Goal: Task Accomplishment & Management: Manage account settings

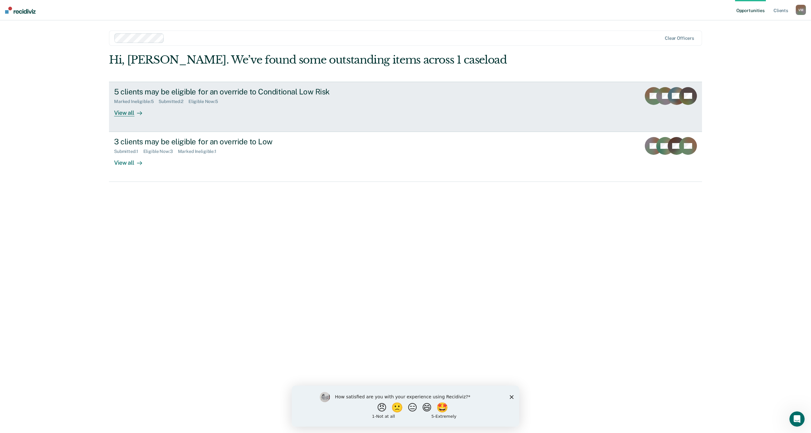
click at [128, 111] on div "View all" at bounding box center [132, 110] width 36 height 12
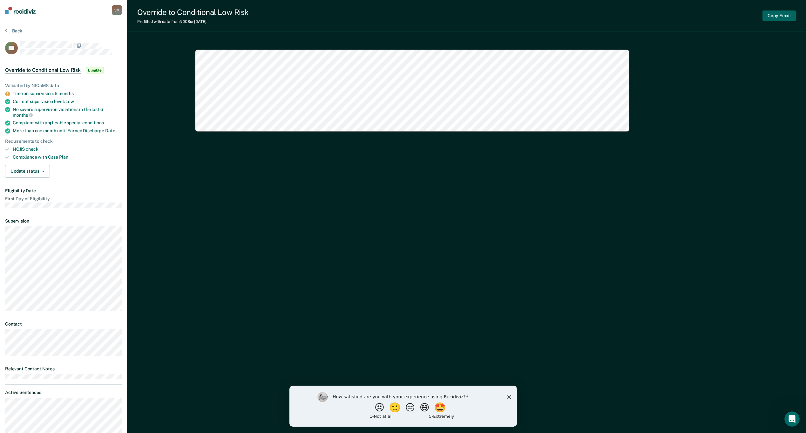
click at [767, 14] on button "Copy Email" at bounding box center [779, 15] width 33 height 10
type textarea "x"
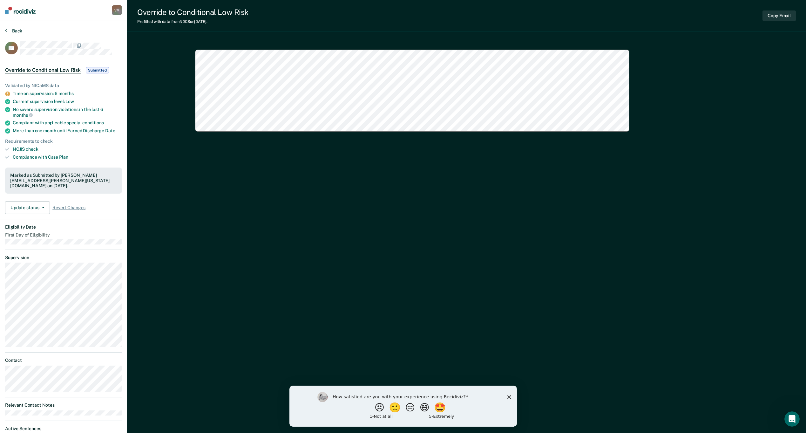
click at [17, 30] on button "Back" at bounding box center [13, 31] width 17 height 6
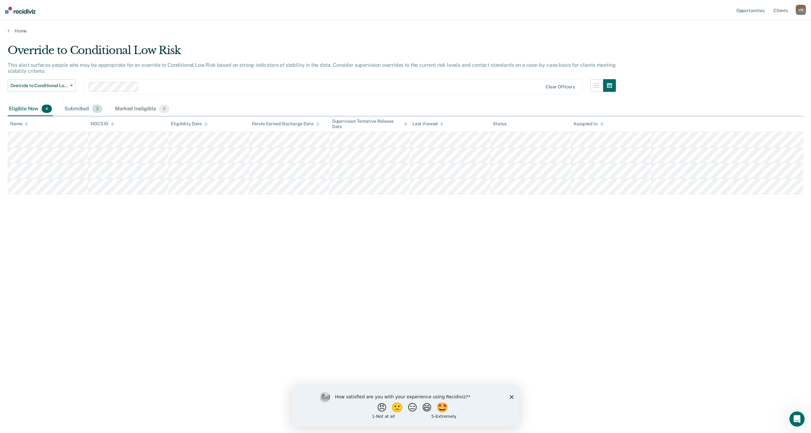
click at [82, 110] on div "Submitted 3" at bounding box center [83, 109] width 40 height 14
click at [36, 109] on div "Eligible Now 4" at bounding box center [30, 109] width 45 height 14
click at [107, 302] on div "Override to Conditional Low Risk This alert surfaces people who may be appropri…" at bounding box center [406, 214] width 796 height 341
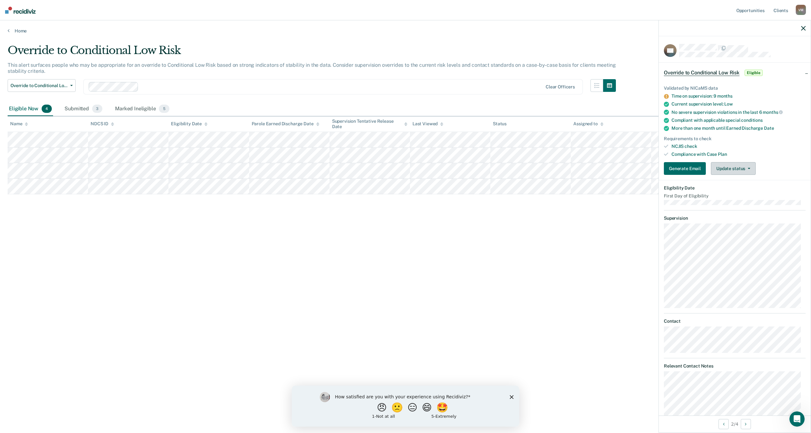
click at [731, 166] on button "Update status" at bounding box center [733, 168] width 45 height 13
click at [736, 180] on button "Mark Submitted" at bounding box center [741, 184] width 61 height 10
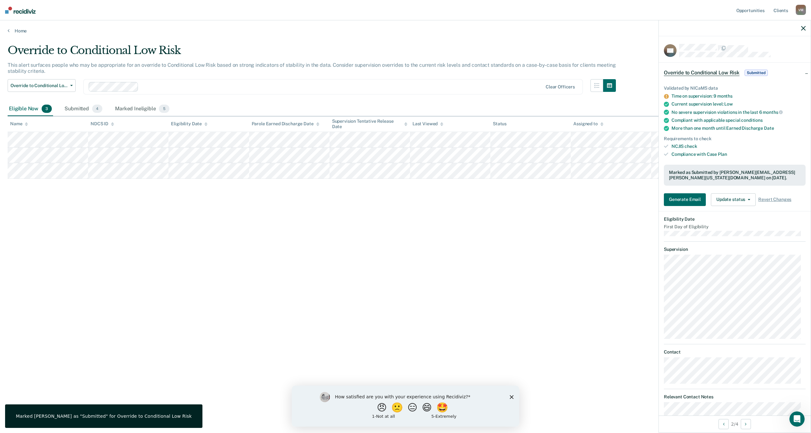
click at [555, 221] on div "Override to Conditional Low Risk This alert surfaces people who may be appropri…" at bounding box center [406, 214] width 796 height 341
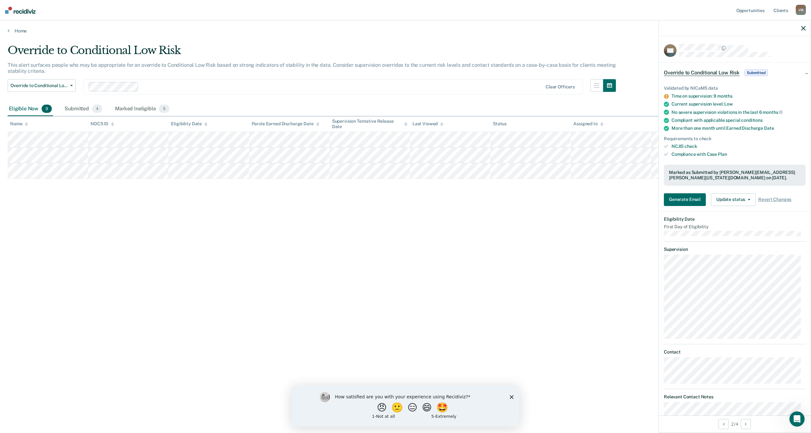
click at [803, 27] on icon "button" at bounding box center [803, 28] width 4 height 4
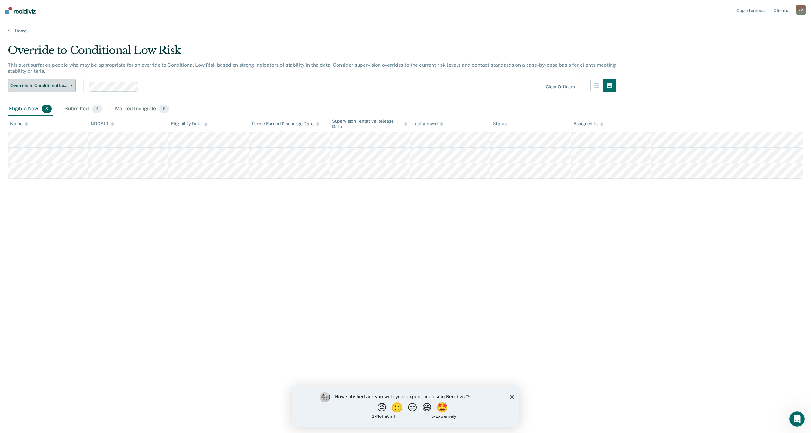
click at [56, 84] on span "Override to Conditional Low Risk" at bounding box center [38, 85] width 57 height 5
click at [54, 110] on div "Override to Low" at bounding box center [49, 111] width 72 height 10
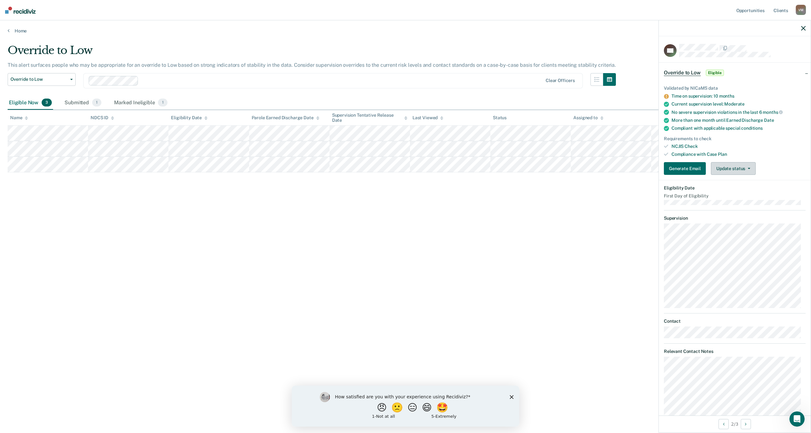
click at [728, 165] on button "Update status" at bounding box center [733, 168] width 45 height 13
click at [739, 193] on button "Mark Ineligible" at bounding box center [741, 194] width 61 height 10
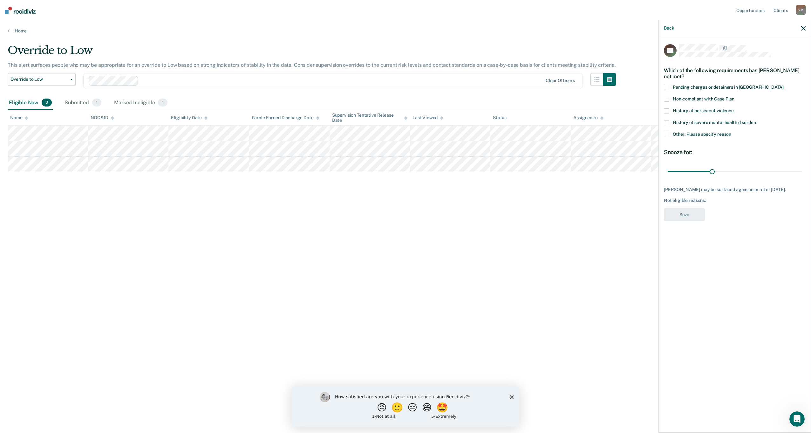
click at [670, 135] on label "Other: Please specify reason" at bounding box center [735, 135] width 142 height 7
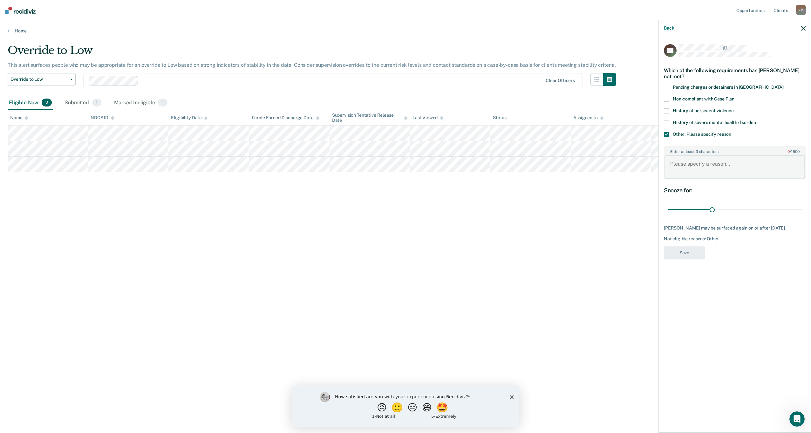
click at [685, 164] on textarea "Enter at least 3 characters 0 / 1600" at bounding box center [734, 167] width 140 height 24
type textarea "Discharging [DATE]"
click at [686, 259] on button "Save" at bounding box center [684, 252] width 41 height 13
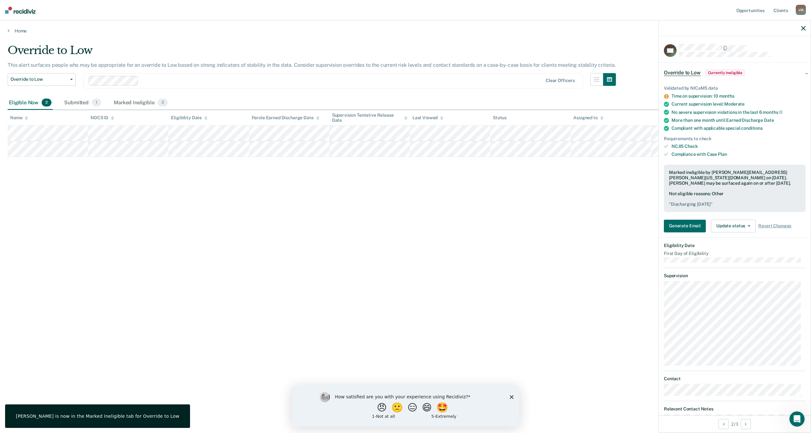
click at [801, 29] on icon "button" at bounding box center [803, 28] width 4 height 4
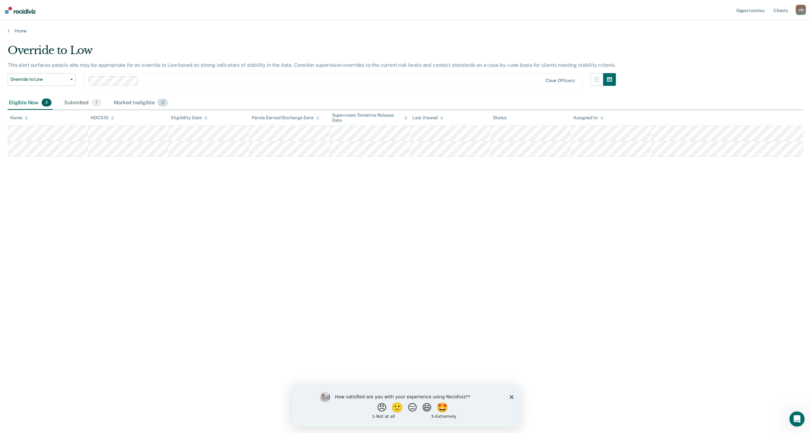
click at [142, 99] on div "Marked Ineligible 2" at bounding box center [140, 103] width 57 height 14
click at [42, 100] on span "2" at bounding box center [47, 103] width 10 height 8
click at [56, 84] on button "Override to Low" at bounding box center [42, 79] width 68 height 13
click at [55, 95] on div "Override to Conditional Low Risk" at bounding box center [46, 95] width 67 height 10
